Goal: Use online tool/utility: Utilize a website feature to perform a specific function

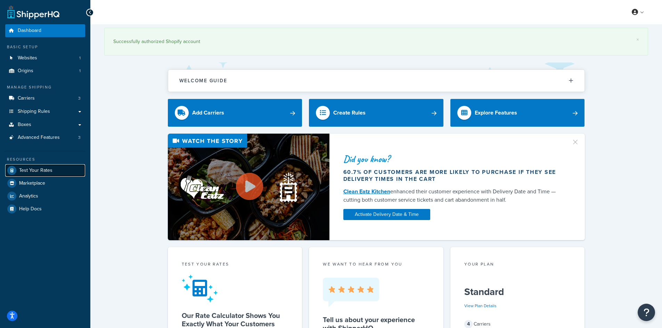
click at [50, 174] on span "Test Your Rates" at bounding box center [35, 171] width 33 height 6
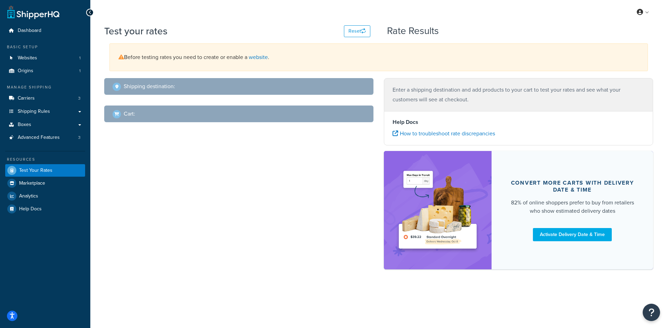
select select "[GEOGRAPHIC_DATA]"
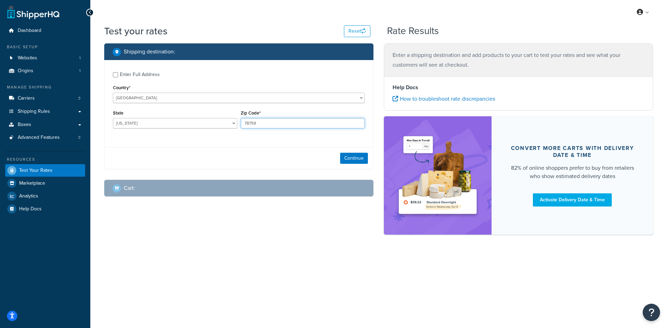
click at [267, 119] on input "78759" at bounding box center [303, 123] width 124 height 10
click at [266, 121] on input "78759" at bounding box center [303, 123] width 124 height 10
drag, startPoint x: 266, startPoint y: 121, endPoint x: 256, endPoint y: 122, distance: 9.9
click at [266, 121] on input "78759" at bounding box center [303, 123] width 124 height 10
paste input "32805"
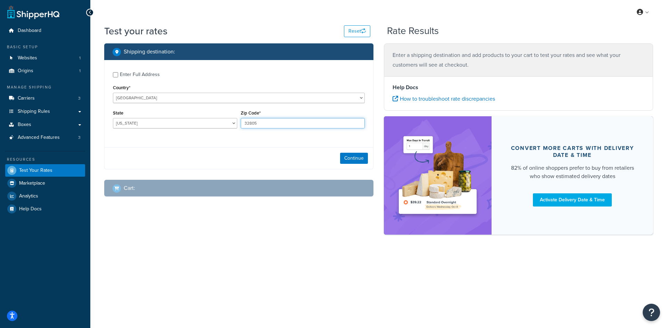
type input "32805"
click at [149, 124] on select "[US_STATE] [US_STATE] [US_STATE] [US_STATE] [US_STATE] Armed Forces Americas Ar…" at bounding box center [175, 123] width 124 height 10
select select "FL"
click at [113, 118] on select "[US_STATE] [US_STATE] [US_STATE] [US_STATE] [US_STATE] Armed Forces Americas Ar…" at bounding box center [175, 123] width 124 height 10
click at [339, 160] on div "Continue" at bounding box center [239, 158] width 269 height 22
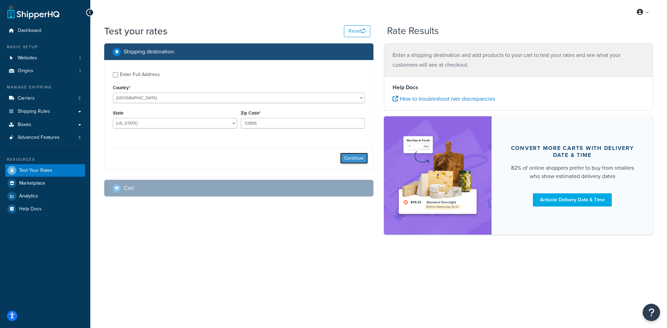
click at [347, 160] on button "Continue" at bounding box center [354, 158] width 28 height 11
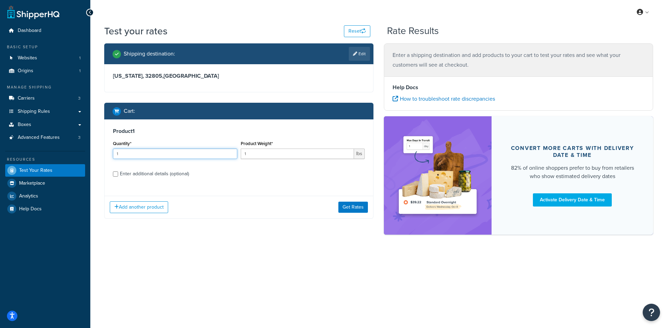
click at [163, 158] on input "1" at bounding box center [175, 154] width 124 height 10
type input "100"
type input "0.14"
click at [349, 209] on button "Get Rates" at bounding box center [353, 207] width 30 height 11
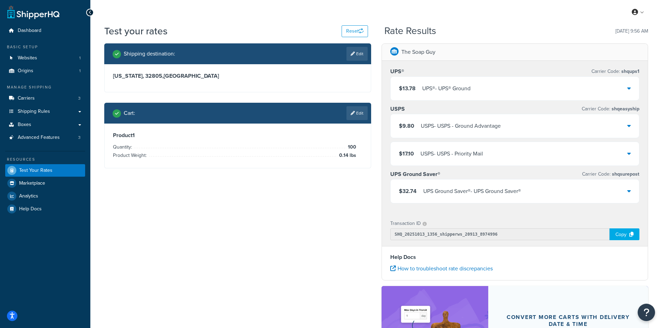
click at [469, 127] on div "USPS - USPS - Ground Advantage" at bounding box center [461, 126] width 80 height 10
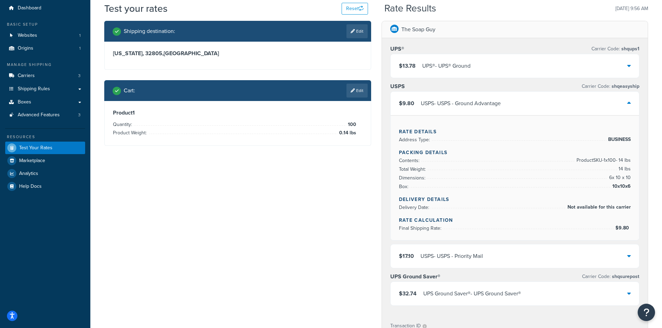
scroll to position [35, 0]
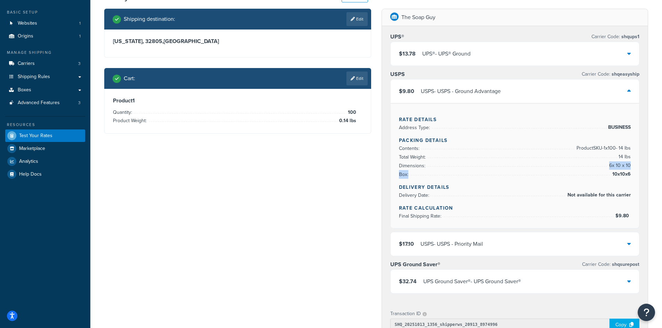
drag, startPoint x: 631, startPoint y: 173, endPoint x: 556, endPoint y: 163, distance: 75.1
click at [556, 163] on div "Rate Details Address Type: BUSINESS Packing Details Contents: Product SKU-1 x 1…" at bounding box center [514, 165] width 249 height 125
click at [470, 146] on li "Contents: Product SKU-1 x 100 - 14 lbs" at bounding box center [515, 148] width 232 height 9
drag, startPoint x: 394, startPoint y: 138, endPoint x: 507, endPoint y: 159, distance: 115.3
click at [507, 159] on div "Rate Details Address Type: BUSINESS Packing Details Contents: Product SKU-1 x 1…" at bounding box center [514, 165] width 249 height 125
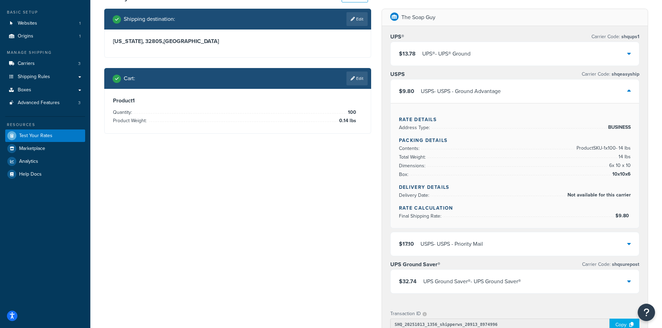
click at [490, 164] on li "Dimensions: 6 x 10 x 10" at bounding box center [515, 166] width 232 height 9
click at [631, 171] on div "Rate Details Address Type: BUSINESS Packing Details Contents: Product SKU-1 x 1…" at bounding box center [514, 165] width 249 height 125
copy ul "Contents: Product SKU-1 x 100 - 14 lbs Total Weight: 14 lbs Dimensions: 6 x 10 …"
drag, startPoint x: 634, startPoint y: 172, endPoint x: 392, endPoint y: 146, distance: 243.5
click at [392, 146] on div "Rate Details Address Type: BUSINESS Packing Details Contents: Product SKU-1 x 1…" at bounding box center [514, 165] width 249 height 125
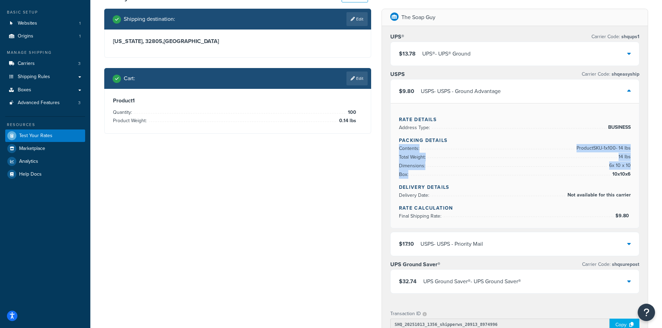
click at [551, 154] on li "Total Weight: 14 lbs" at bounding box center [515, 157] width 232 height 9
click at [616, 168] on span "6 x 10 x 10" at bounding box center [618, 166] width 23 height 8
drag, startPoint x: 640, startPoint y: 174, endPoint x: 609, endPoint y: 174, distance: 30.9
click at [600, 174] on div "UPS® Carrier Code: shqups1 $13.78 UPS® - UPS® Ground USPS Carrier Code: shqeasy…" at bounding box center [515, 164] width 266 height 277
click at [638, 180] on div "Rate Details Address Type: BUSINESS Packing Details Contents: Product SKU-1 x 1…" at bounding box center [514, 165] width 249 height 125
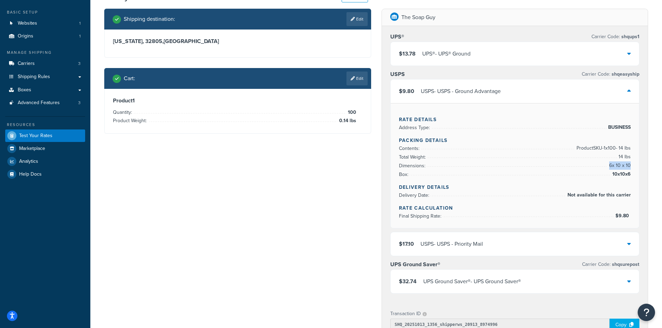
drag, startPoint x: 632, startPoint y: 170, endPoint x: 550, endPoint y: 174, distance: 81.8
click at [550, 174] on div "Rate Details Address Type: BUSINESS Packing Details Contents: Product SKU-1 x 1…" at bounding box center [514, 165] width 249 height 125
click at [621, 174] on span "10x10x6" at bounding box center [620, 174] width 20 height 8
drag, startPoint x: 616, startPoint y: 172, endPoint x: 539, endPoint y: 166, distance: 77.0
click at [539, 166] on div "Rate Details Address Type: BUSINESS Packing Details Contents: Product SKU-1 x 1…" at bounding box center [514, 165] width 249 height 125
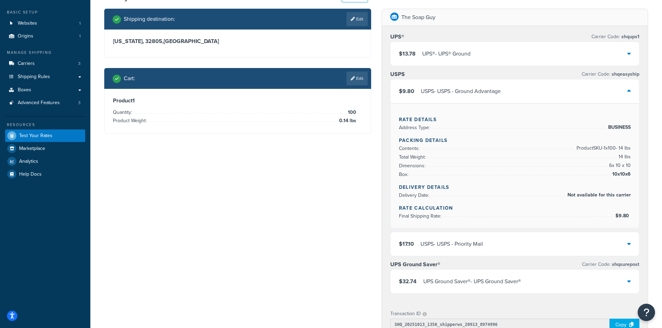
click at [619, 173] on span "10x10x6" at bounding box center [620, 174] width 20 height 8
drag, startPoint x: 633, startPoint y: 174, endPoint x: 543, endPoint y: 174, distance: 90.3
click at [543, 174] on div "Rate Details Address Type: BUSINESS Packing Details Contents: Product SKU-1 x 1…" at bounding box center [514, 165] width 249 height 125
click at [394, 154] on div "Rate Details Address Type: BUSINESS Packing Details Contents: Product SKU-1 x 1…" at bounding box center [514, 165] width 249 height 125
drag, startPoint x: 399, startPoint y: 149, endPoint x: 622, endPoint y: 180, distance: 224.5
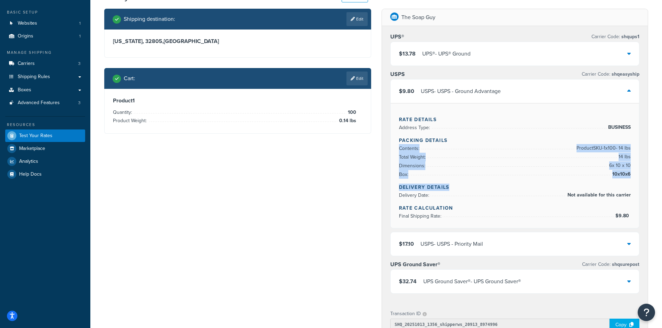
click at [622, 180] on div "Rate Details Address Type: BUSINESS Packing Details Contents: Product SKU-1 x 1…" at bounding box center [514, 165] width 249 height 125
click at [652, 171] on div "The Soap Guy UPS® Carrier Code: shqups1 $13.78 UPS® - UPS® Ground USPS Carrier …" at bounding box center [514, 255] width 277 height 492
click at [630, 173] on span "10x10x6" at bounding box center [620, 174] width 20 height 8
drag, startPoint x: 630, startPoint y: 173, endPoint x: 402, endPoint y: 146, distance: 229.9
click at [402, 146] on ul "Contents: Product SKU-1 x 100 - 14 lbs Total Weight: 14 lbs Dimensions: 6 x 10 …" at bounding box center [515, 161] width 232 height 35
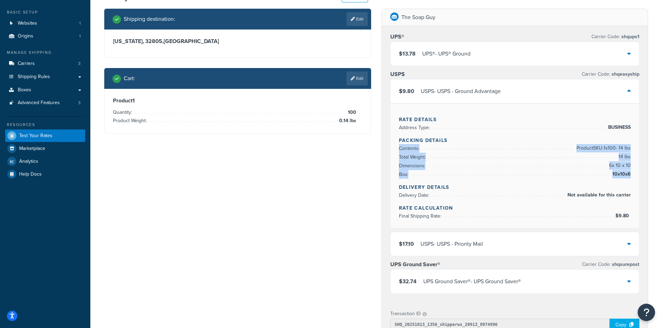
copy ul "Contents: Product SKU-1 x 100 - 14 lbs Total Weight: 14 lbs Dimensions: 6 x 10 …"
click at [600, 175] on li "Box: 10x10x6" at bounding box center [515, 174] width 232 height 9
click at [633, 175] on div "Rate Details Address Type: BUSINESS Packing Details Contents: Product SKU-1 x 1…" at bounding box center [514, 165] width 249 height 125
drag, startPoint x: 633, startPoint y: 175, endPoint x: 395, endPoint y: 149, distance: 238.7
click at [395, 149] on div "Rate Details Address Type: BUSINESS Packing Details Contents: Product SKU-1 x 1…" at bounding box center [514, 165] width 249 height 125
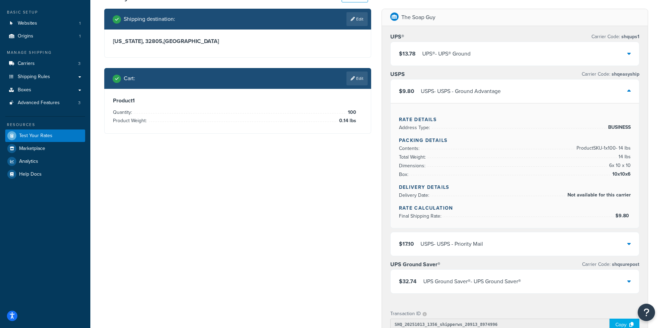
drag, startPoint x: 622, startPoint y: 175, endPoint x: 630, endPoint y: 174, distance: 8.1
click at [624, 175] on span "10x10x6" at bounding box center [620, 174] width 20 height 8
click at [634, 174] on div "Rate Details Address Type: BUSINESS Packing Details Contents: Product SKU-1 x 1…" at bounding box center [514, 165] width 249 height 125
drag, startPoint x: 632, startPoint y: 173, endPoint x: 490, endPoint y: 173, distance: 142.1
click at [490, 173] on div "Rate Details Address Type: BUSINESS Packing Details Contents: Product SKU-1 x 1…" at bounding box center [514, 165] width 249 height 125
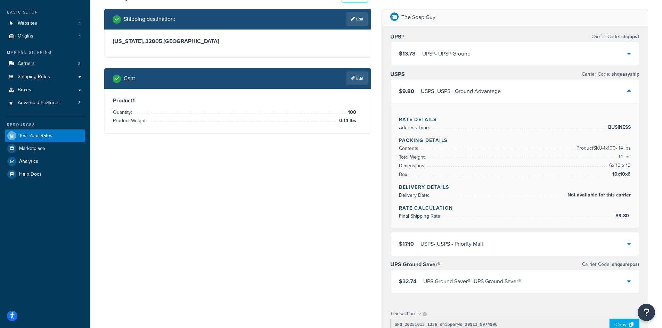
click at [398, 153] on div "Rate Details Address Type: BUSINESS Packing Details Contents: Product SKU-1 x 1…" at bounding box center [514, 165] width 249 height 125
copy ul "Contents: Product SKU-1 x 100 - 14 lbs Total Weight: 14 lbs Dimensions: 6 x 10 …"
drag, startPoint x: 397, startPoint y: 147, endPoint x: 630, endPoint y: 175, distance: 234.8
click at [630, 175] on div "Rate Details Address Type: BUSINESS Packing Details Contents: Product SKU-1 x 1…" at bounding box center [514, 165] width 249 height 125
